Goal: Navigation & Orientation: Find specific page/section

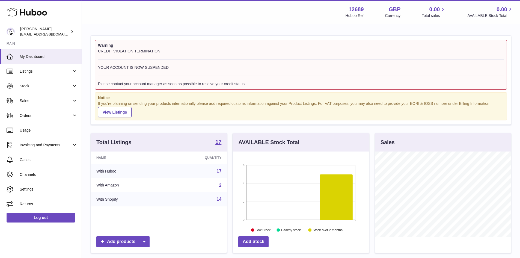
scroll to position [85, 136]
click at [58, 71] on span "Listings" at bounding box center [46, 71] width 52 height 5
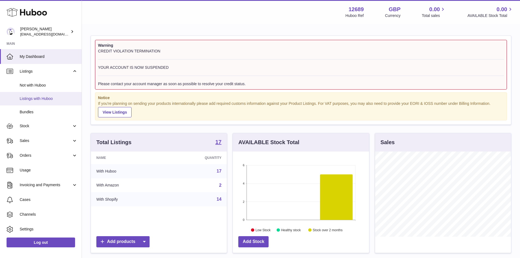
click at [50, 98] on span "Listings with Huboo" at bounding box center [49, 98] width 58 height 5
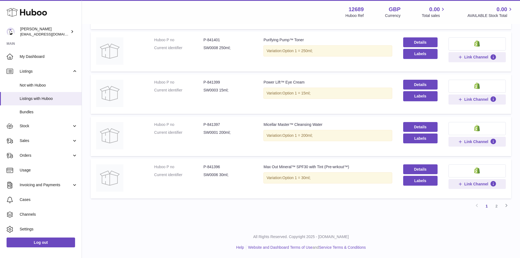
scroll to position [329, 0]
click at [497, 206] on link "2" at bounding box center [497, 206] width 10 height 10
